Goal: Task Accomplishment & Management: Complete application form

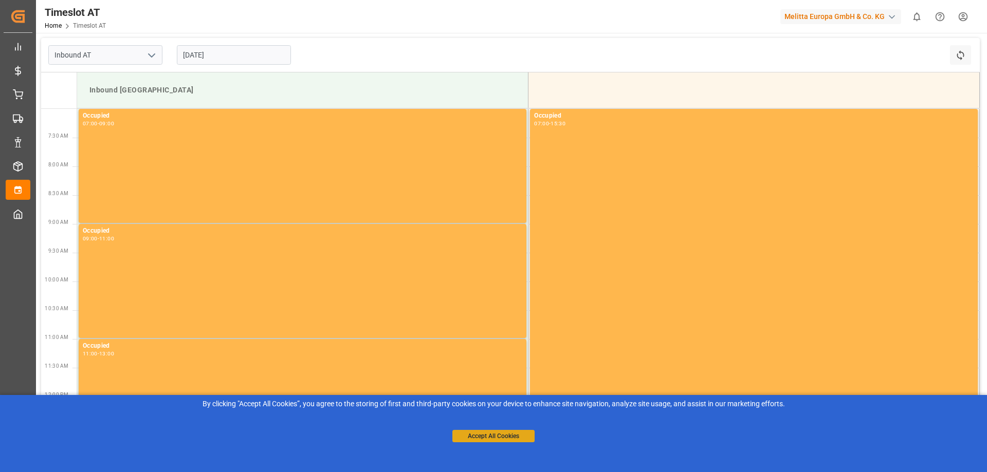
click at [479, 434] on button "Accept All Cookies" at bounding box center [493, 436] width 82 height 12
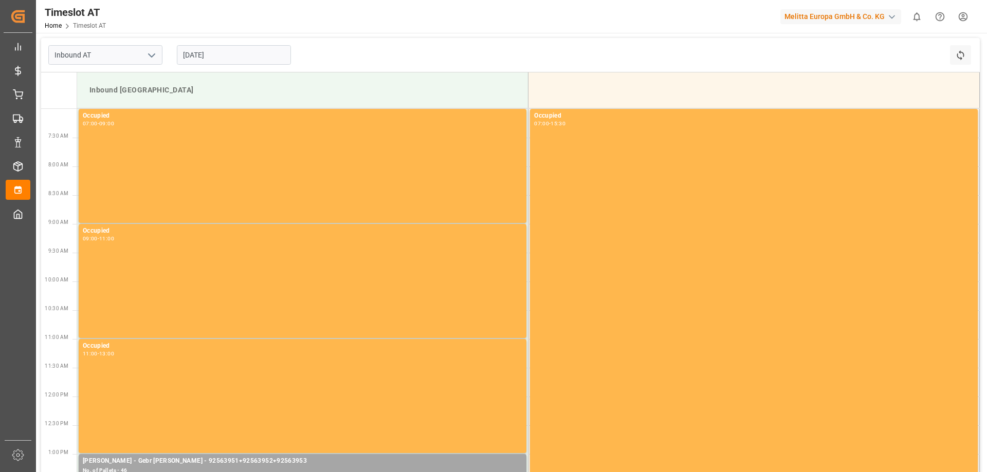
click at [219, 51] on input "[DATE]" at bounding box center [234, 55] width 114 height 20
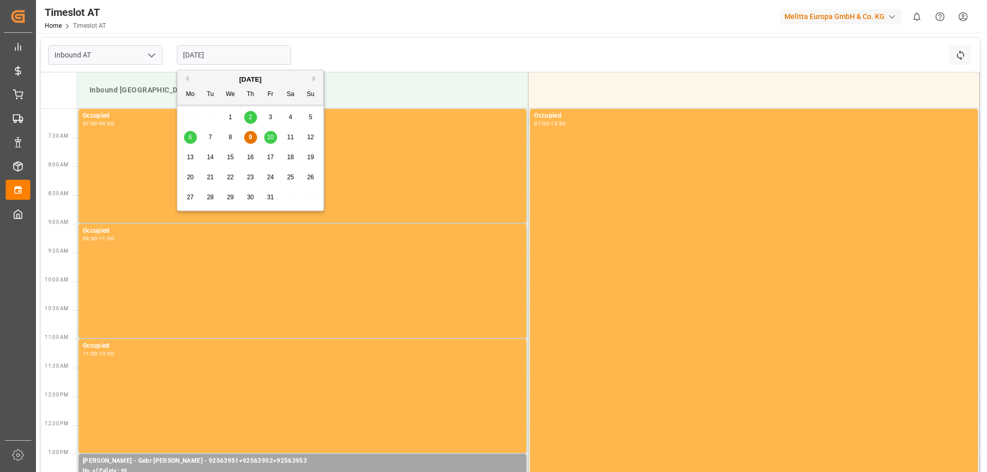
click at [208, 157] on span "14" at bounding box center [210, 157] width 7 height 7
type input "[DATE]"
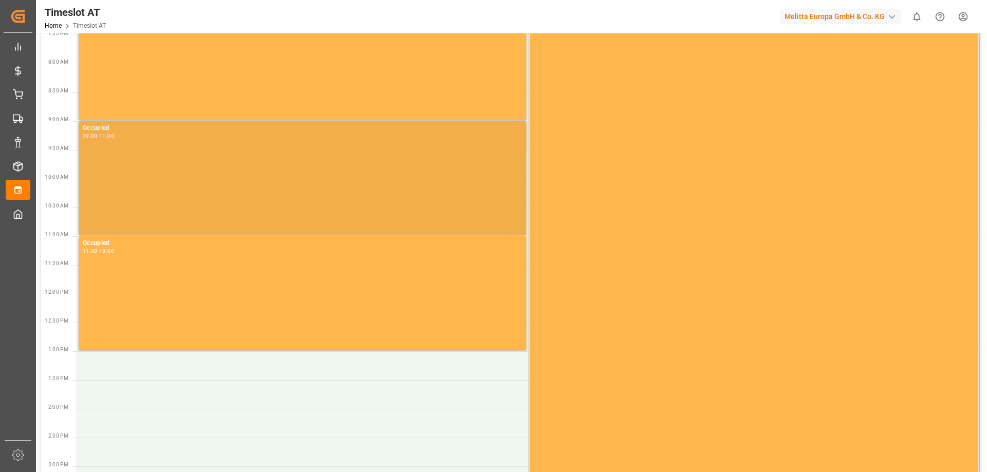
scroll to position [206, 0]
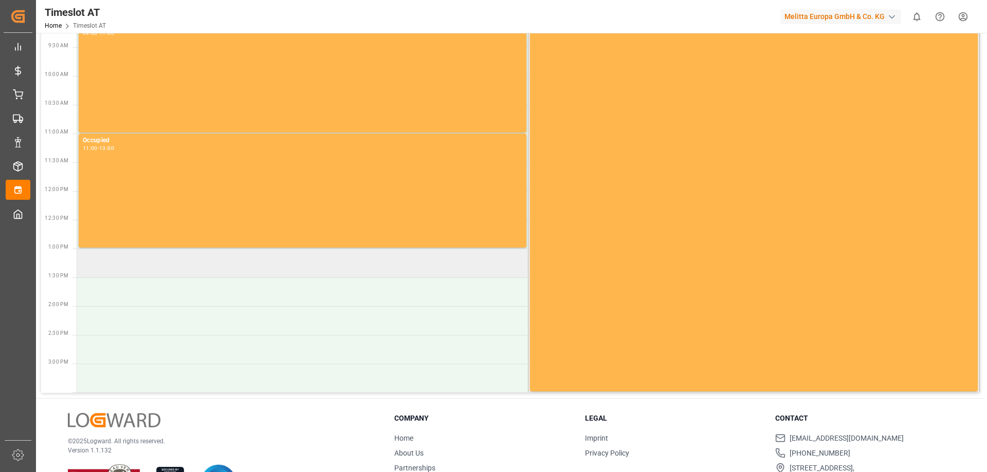
click at [157, 271] on td at bounding box center [302, 263] width 451 height 29
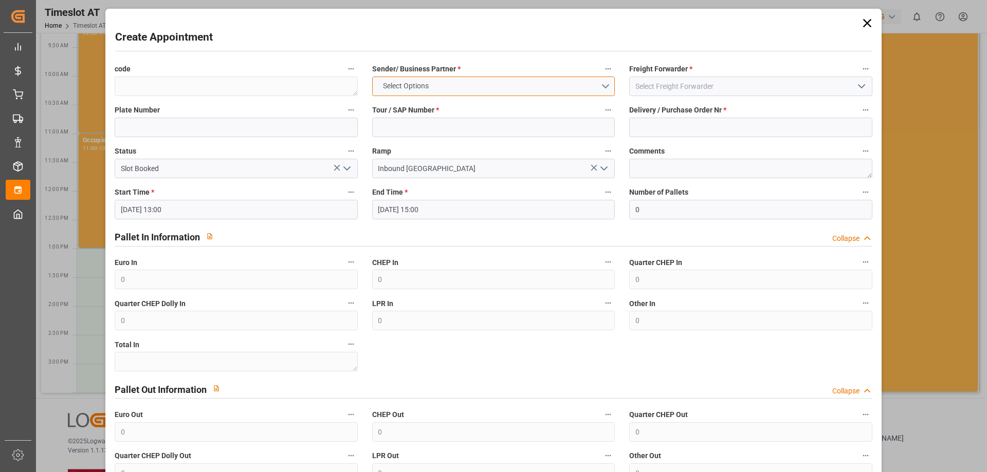
click at [467, 87] on button "Select Options" at bounding box center [493, 87] width 243 height 20
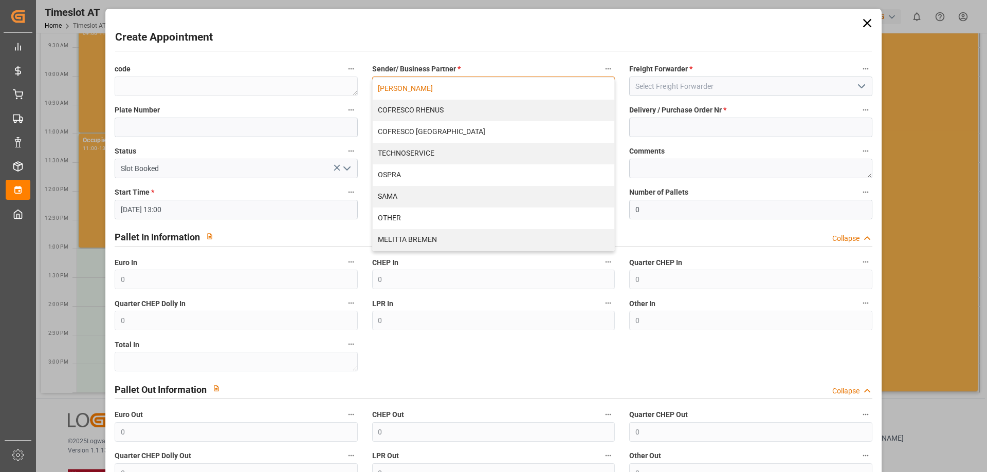
click at [427, 88] on div "[PERSON_NAME]" at bounding box center [494, 89] width 242 height 22
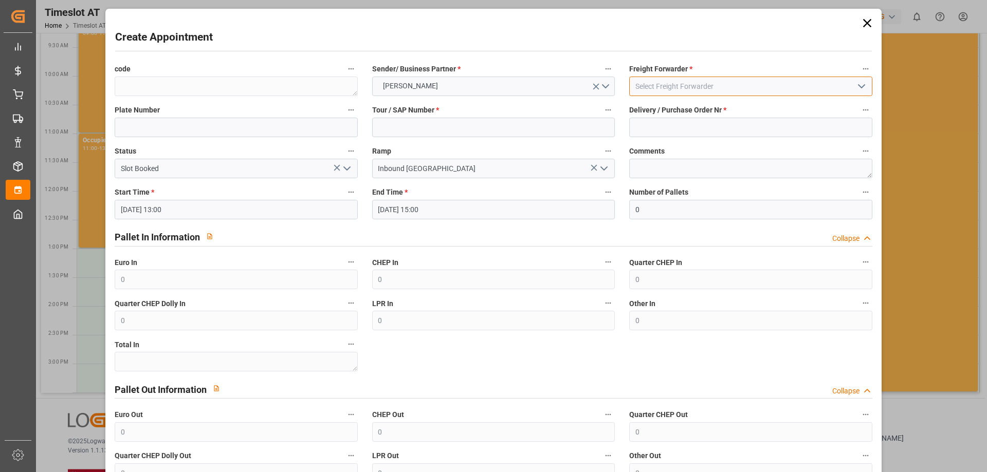
click at [721, 84] on input at bounding box center [750, 87] width 243 height 20
click at [864, 86] on icon "open menu" at bounding box center [861, 86] width 12 height 12
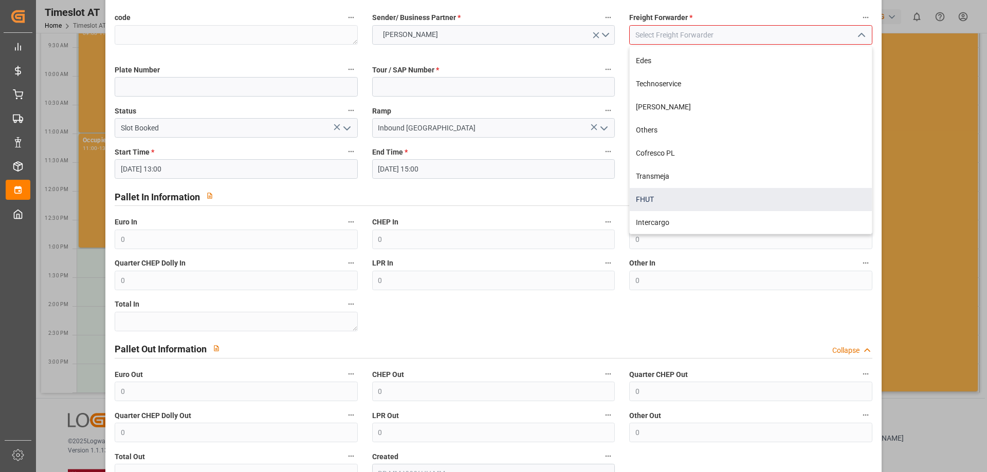
scroll to position [0, 0]
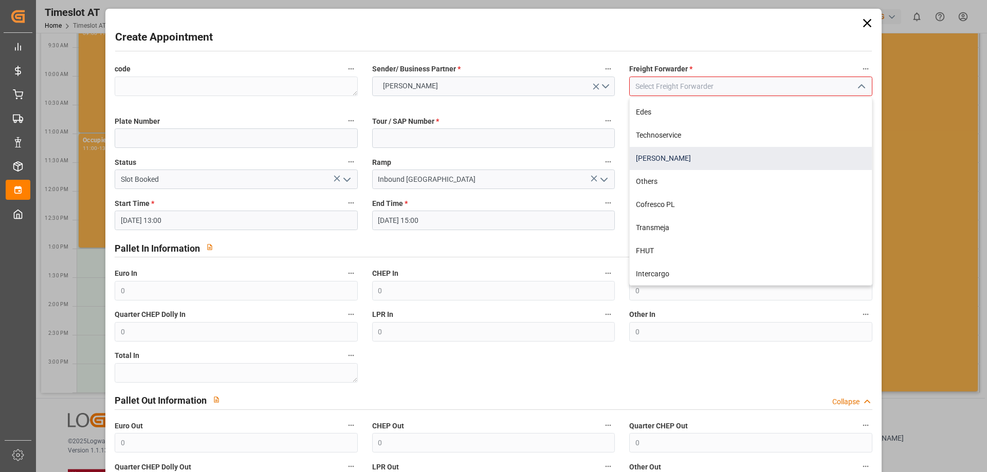
click at [660, 162] on div "[PERSON_NAME]" at bounding box center [751, 158] width 242 height 23
type input "[PERSON_NAME]"
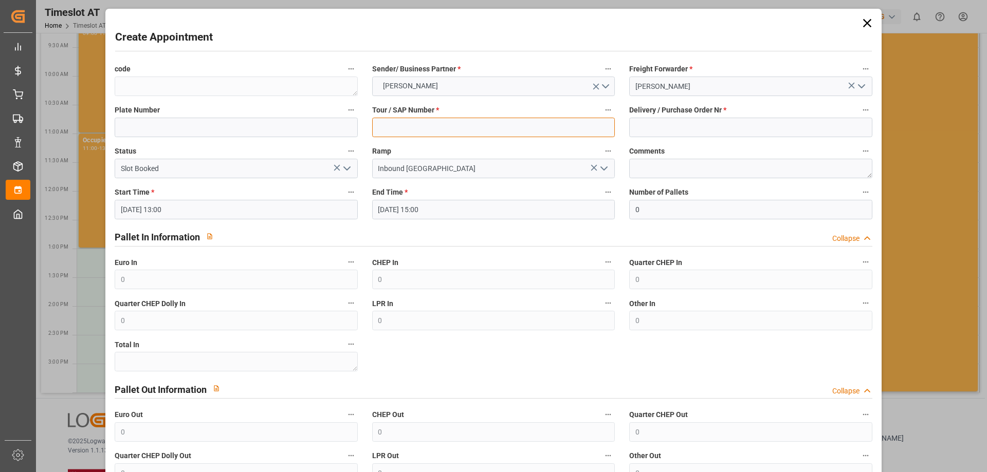
click at [436, 127] on input at bounding box center [493, 128] width 243 height 20
type input "400053647"
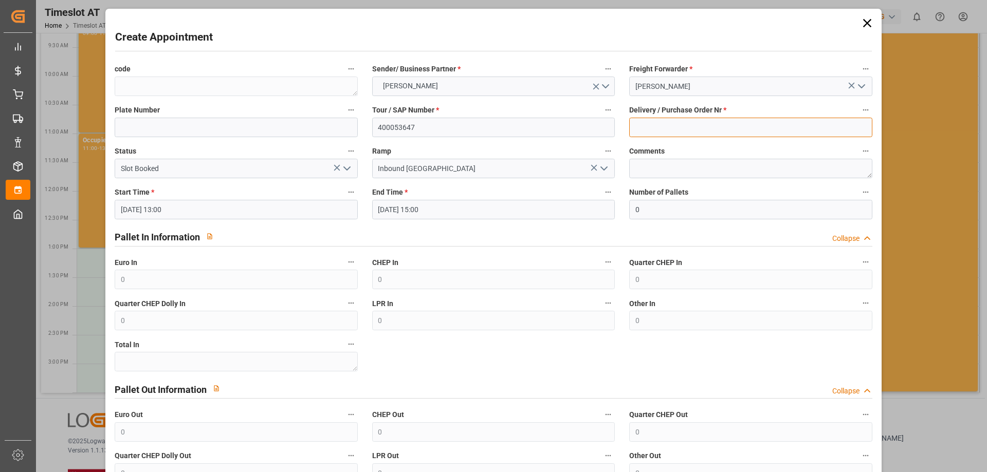
click at [749, 130] on input at bounding box center [750, 128] width 243 height 20
type input "92565770+92565771+92566280+92566281+92565772"
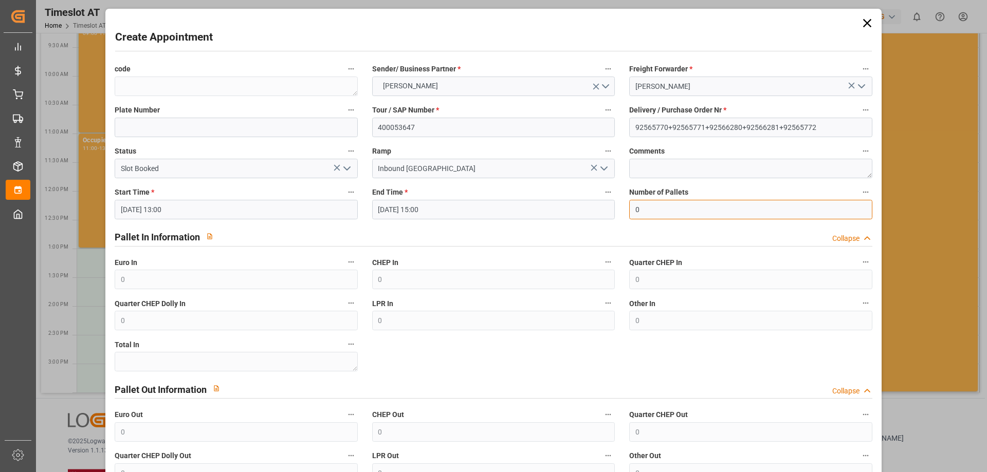
drag, startPoint x: 583, startPoint y: 206, endPoint x: 568, endPoint y: 206, distance: 14.4
click at [568, 206] on div "code Sender/ Business Partner * [PERSON_NAME] Freight Forwarder * Gebr [PERSON_…" at bounding box center [492, 293] width 771 height 469
type input "40"
click at [620, 231] on div "Pallet In Information Collapse" at bounding box center [493, 237] width 757 height 20
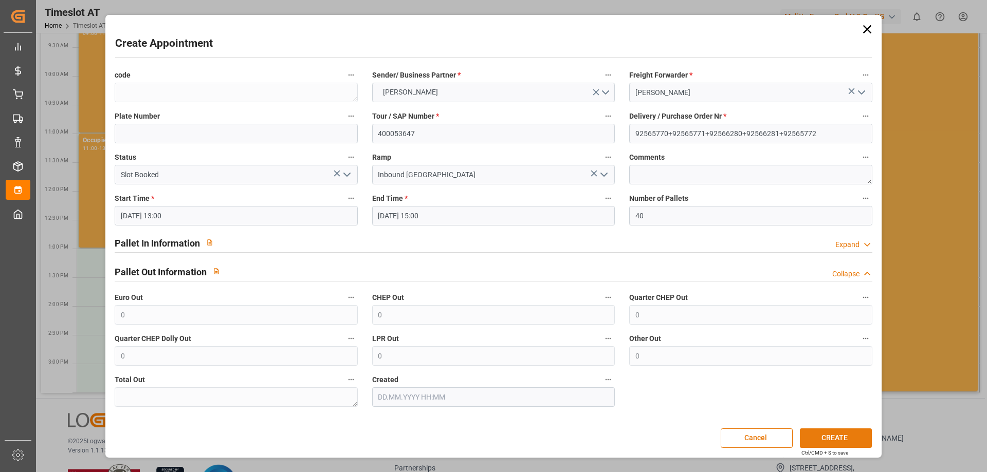
click at [826, 439] on button "CREATE" at bounding box center [836, 439] width 72 height 20
